Goal: Information Seeking & Learning: Learn about a topic

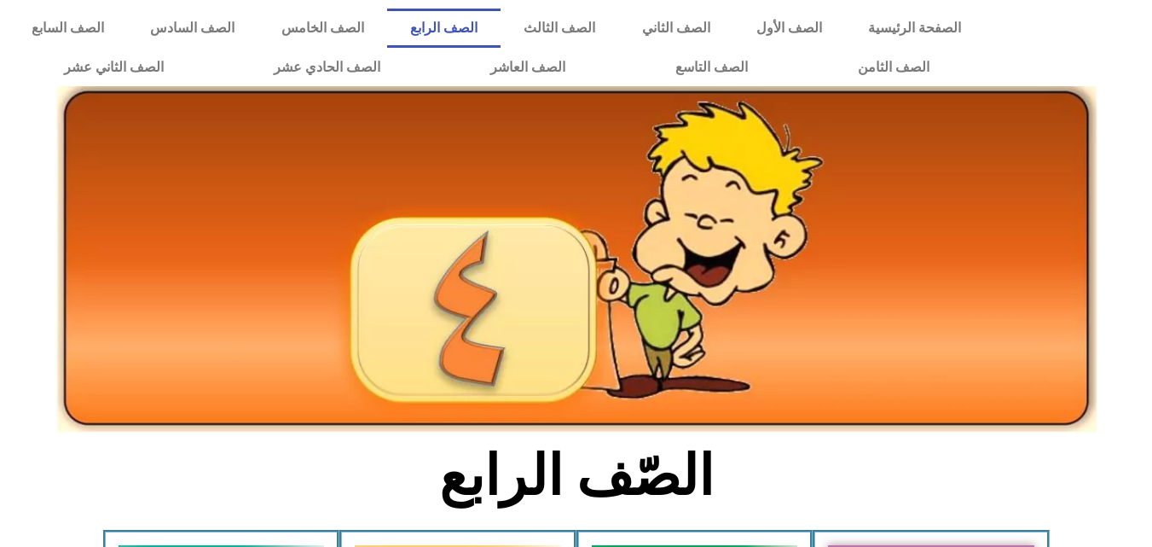
scroll to position [291, 0]
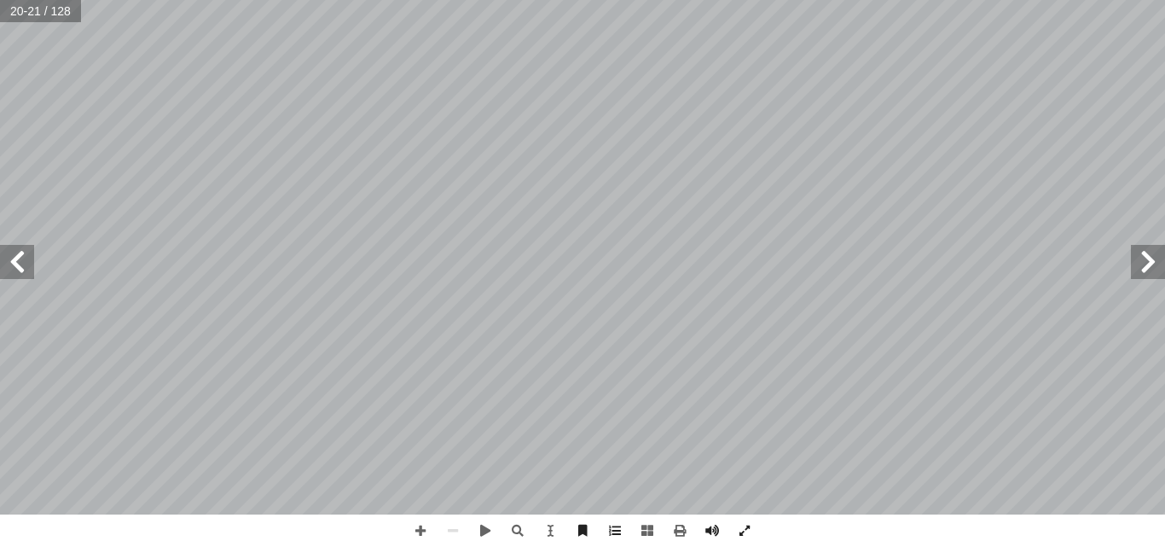
click at [19, 275] on span at bounding box center [17, 262] width 34 height 34
click at [1138, 265] on span at bounding box center [1148, 262] width 34 height 34
click at [9, 261] on span at bounding box center [17, 262] width 34 height 34
click at [1150, 261] on span at bounding box center [1148, 262] width 34 height 34
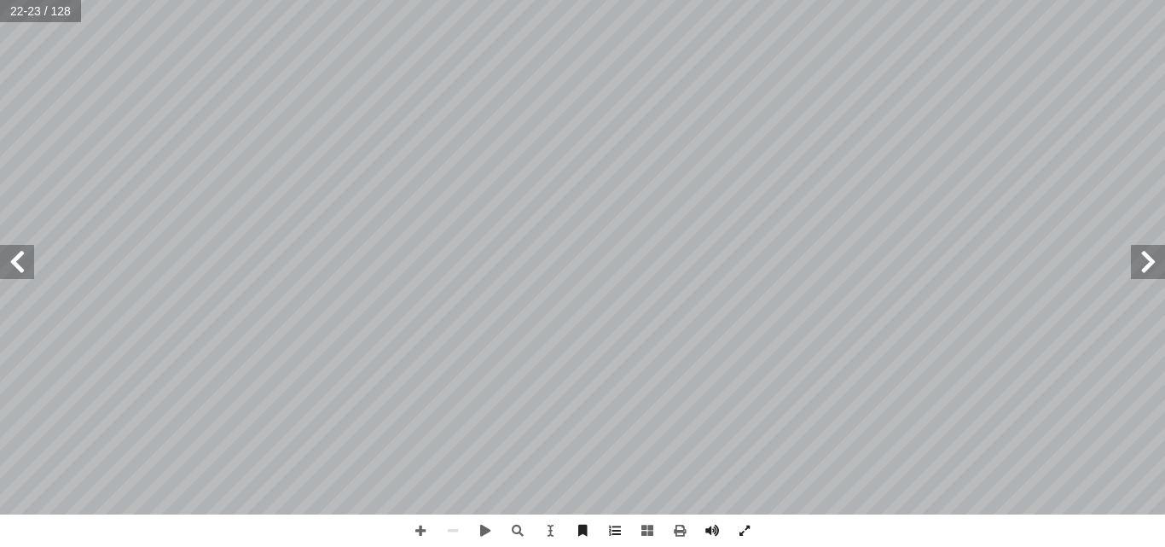
click at [22, 261] on span at bounding box center [17, 262] width 34 height 34
click at [1152, 267] on span at bounding box center [1148, 262] width 34 height 34
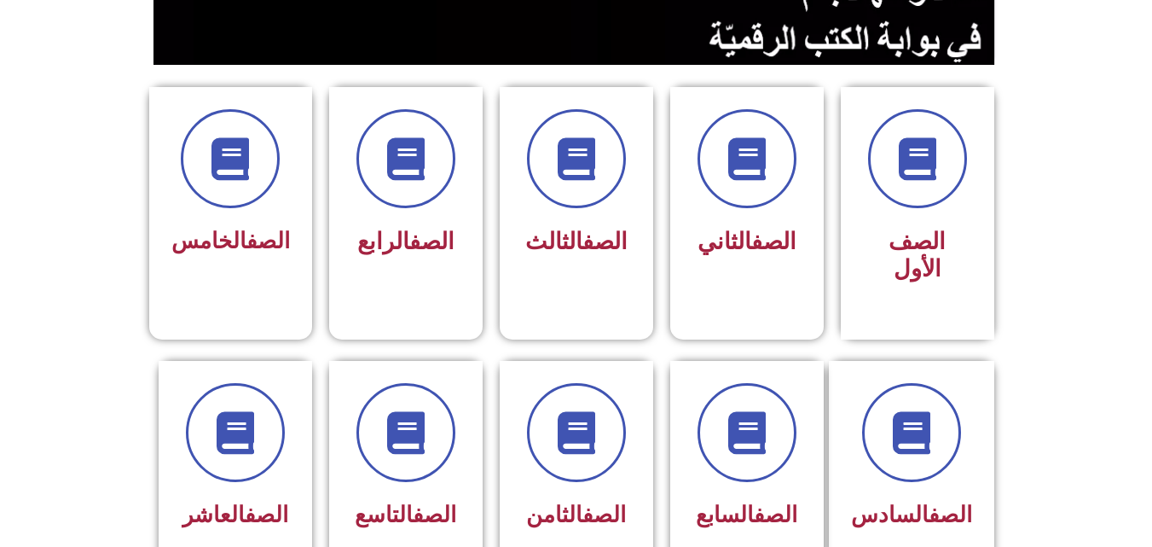
scroll to position [414, 0]
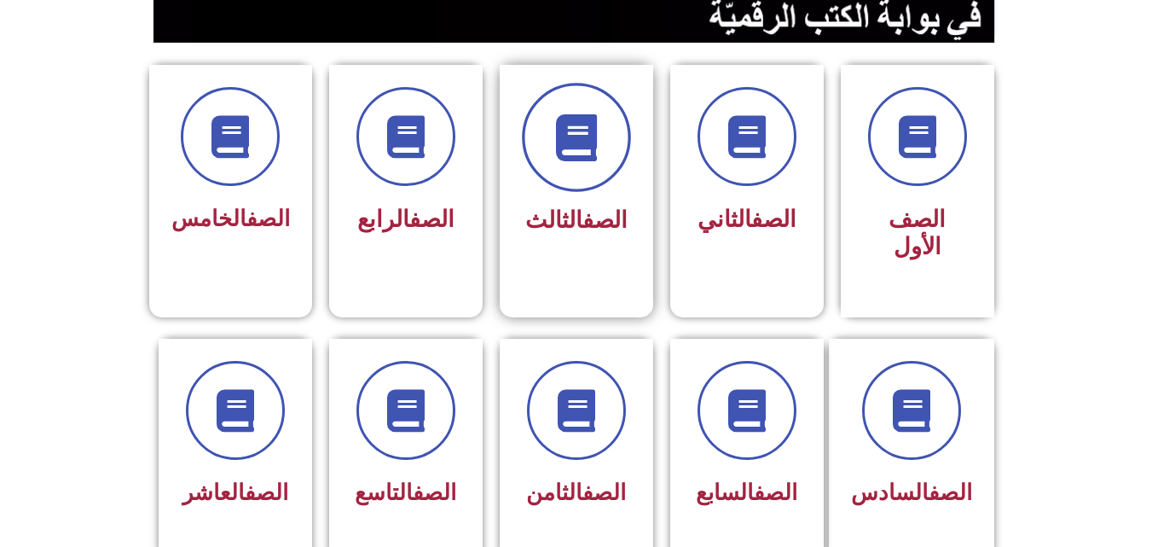
click at [569, 168] on span at bounding box center [576, 137] width 109 height 109
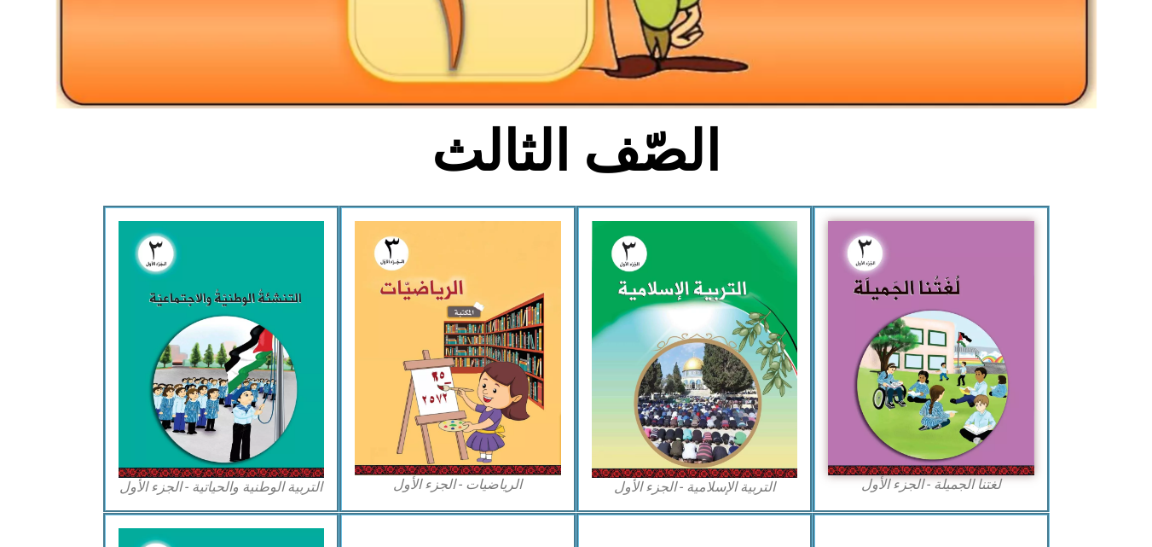
scroll to position [386, 0]
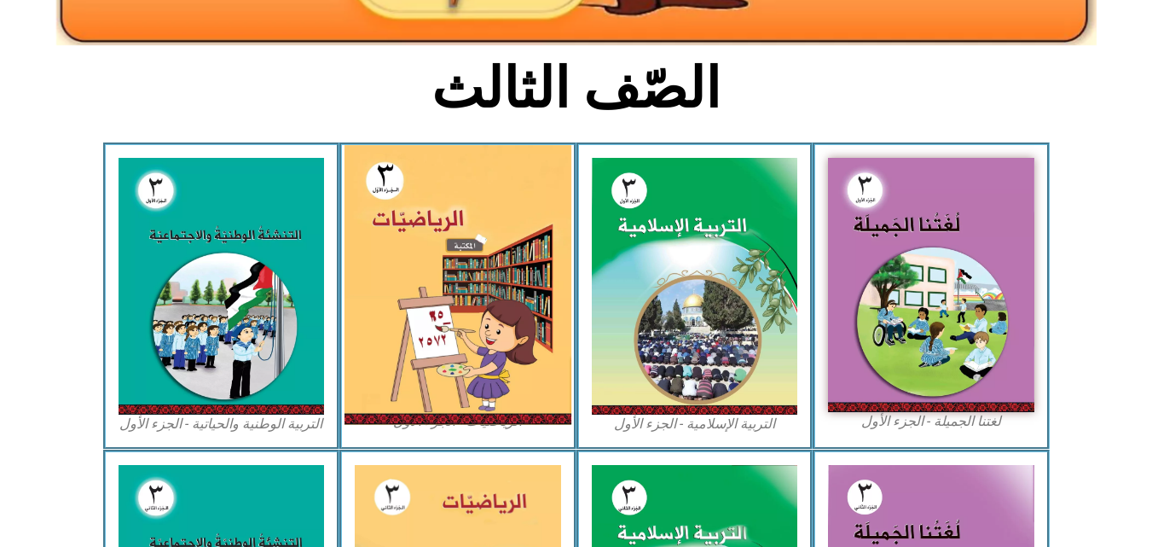
click at [435, 351] on img at bounding box center [458, 285] width 227 height 280
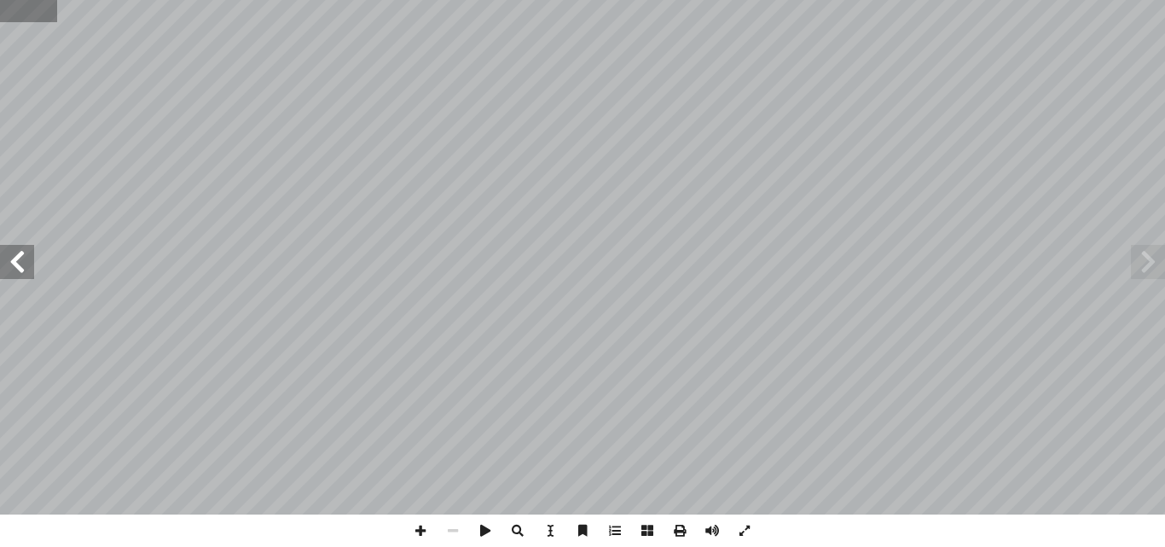
click at [13, 21] on input "text" at bounding box center [28, 11] width 56 height 22
type input "**"
click at [1148, 273] on span at bounding box center [1148, 262] width 34 height 34
click at [20, 268] on span at bounding box center [17, 262] width 34 height 34
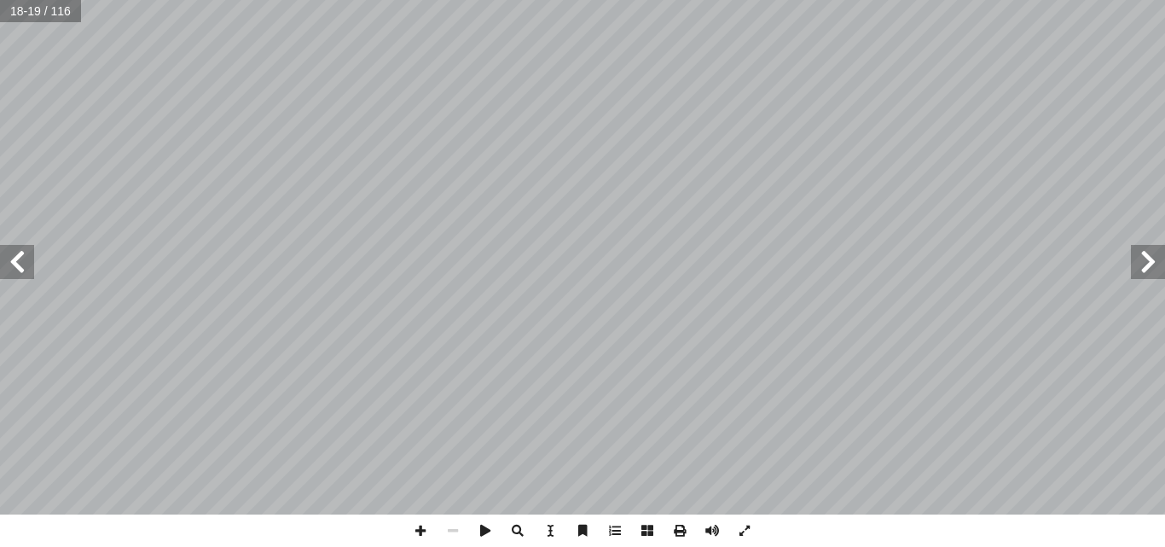
click at [1156, 263] on span at bounding box center [1148, 262] width 34 height 34
click at [13, 259] on span at bounding box center [17, 262] width 34 height 34
drag, startPoint x: 11, startPoint y: 259, endPoint x: 2, endPoint y: 262, distance: 9.7
click at [2, 262] on span at bounding box center [17, 262] width 34 height 34
click at [9, 252] on span at bounding box center [17, 262] width 34 height 34
